Goal: Entertainment & Leisure: Consume media (video, audio)

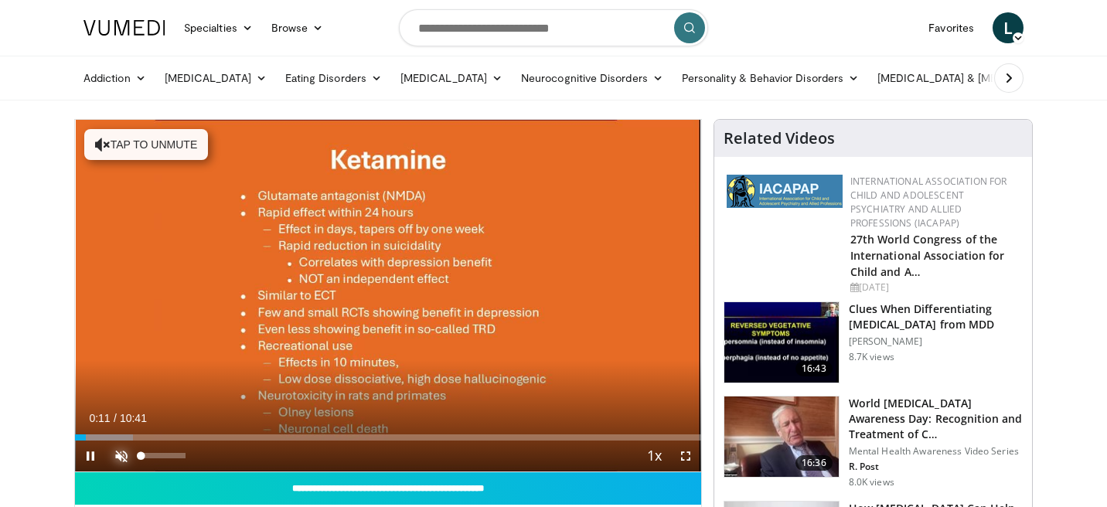
click at [125, 455] on span "Video Player" at bounding box center [121, 456] width 31 height 31
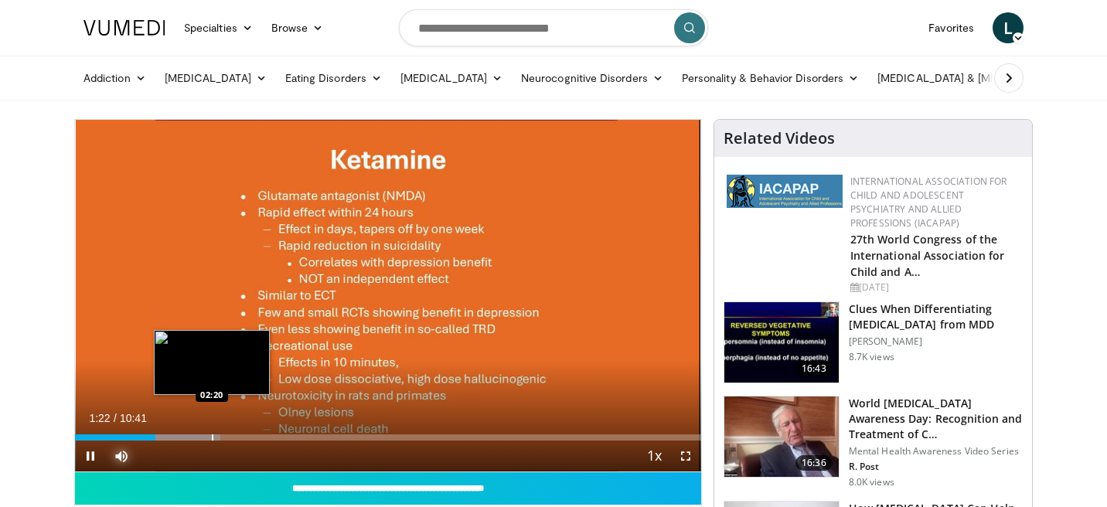
click at [212, 439] on div "Progress Bar" at bounding box center [213, 437] width 2 height 6
